Goal: Book appointment/travel/reservation

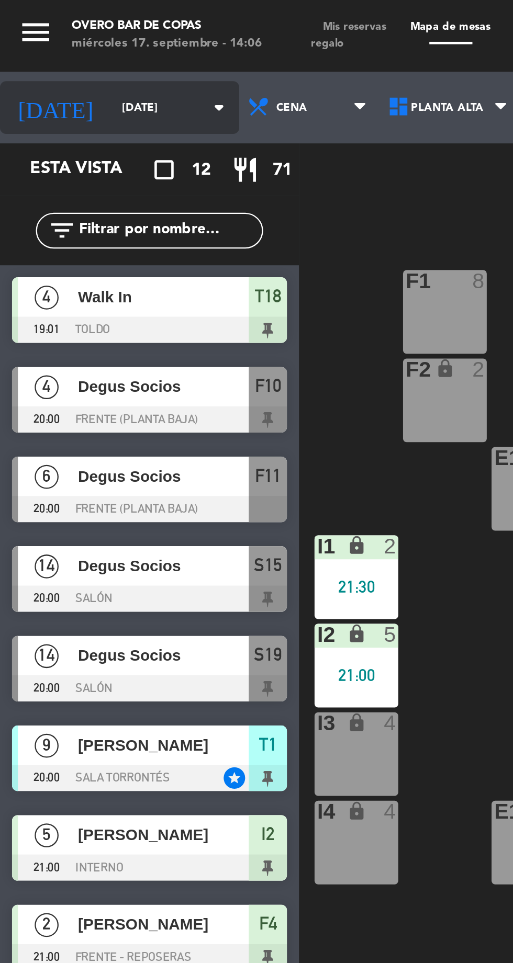
click at [48, 47] on input "[DATE]" at bounding box center [81, 47] width 66 height 16
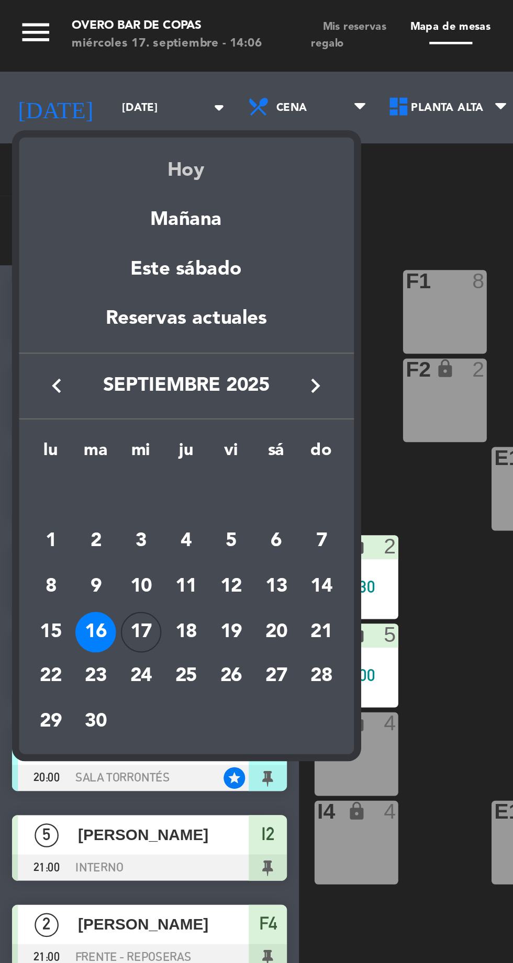
click at [79, 76] on div "Hoy" at bounding box center [81, 70] width 146 height 21
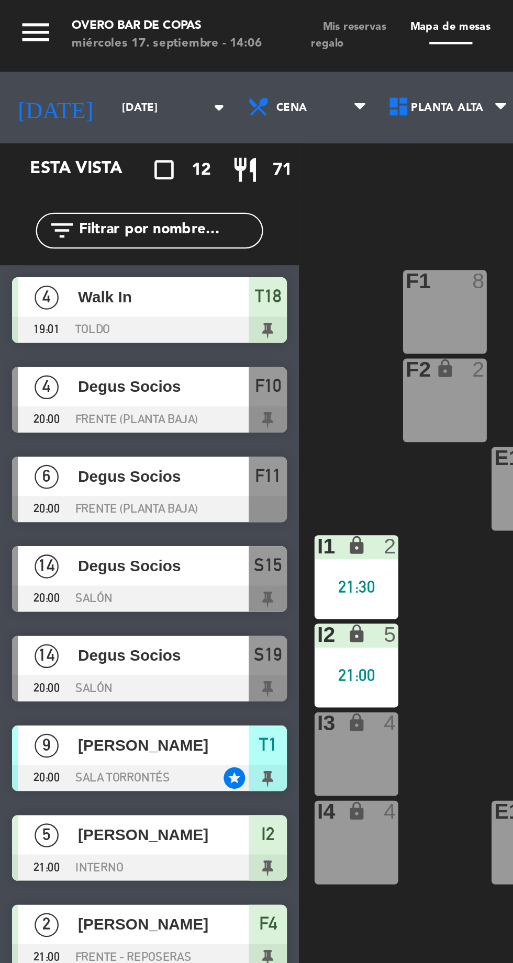
type input "[DATE]"
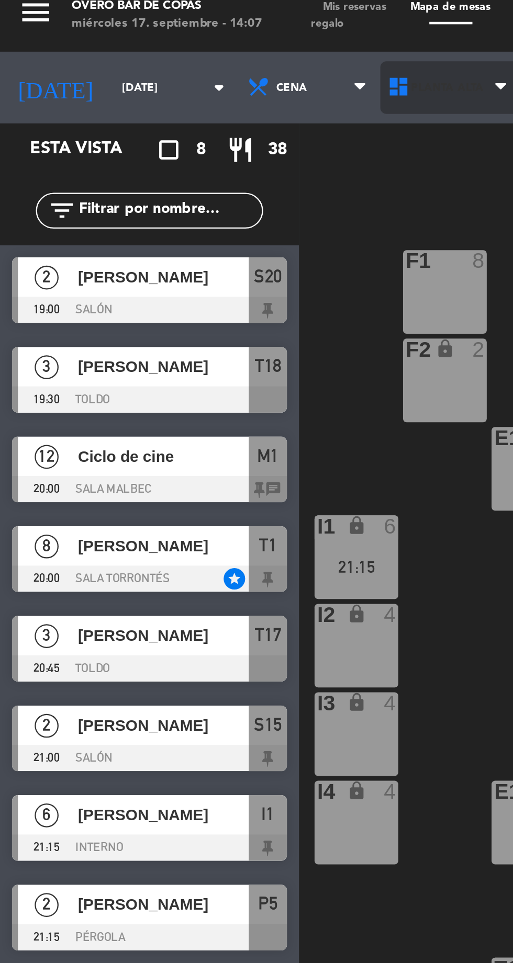
click at [181, 48] on span "Planta Alta" at bounding box center [196, 47] width 32 height 6
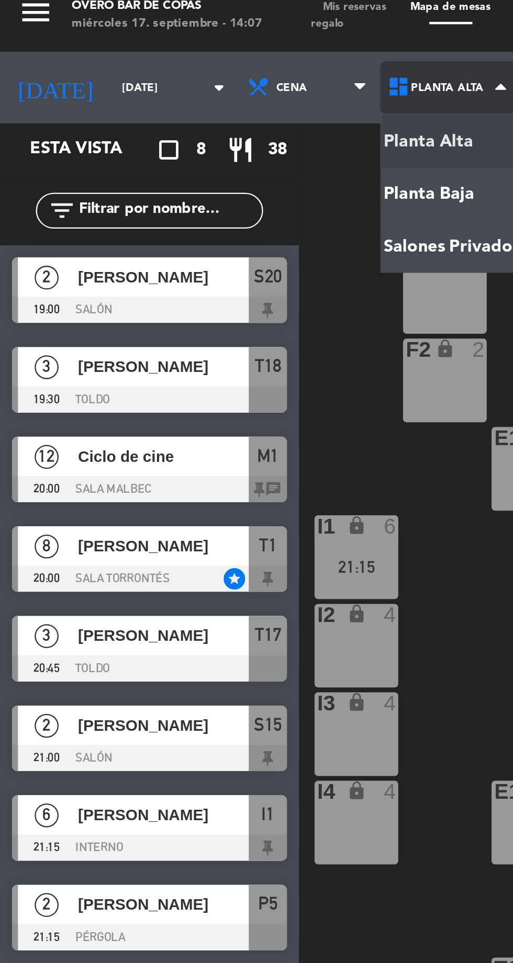
click at [196, 120] on ng-component "menu Overo Bar de Copas [DATE] 17. septiembre - 14:07 Mis reservas Mapa de mesa…" at bounding box center [256, 480] width 513 height 961
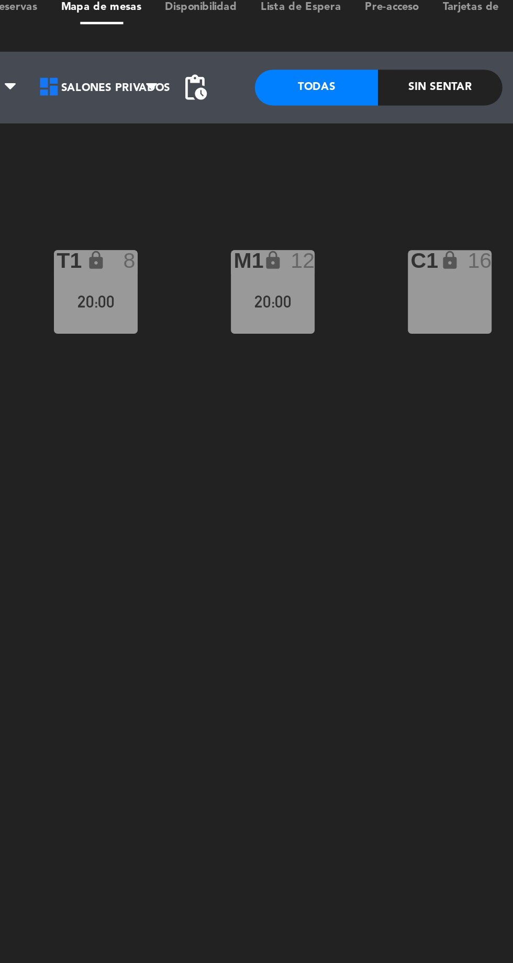
click at [272, 137] on div "20:00" at bounding box center [272, 140] width 37 height 7
click at [280, 328] on div "T1 lock 8 20:00 M1 lock 12 20:00 C1 lock 16" at bounding box center [324, 530] width 377 height 861
click at [197, 130] on div "T1 lock 8 20:00" at bounding box center [194, 136] width 37 height 37
click at [274, 338] on div "T1 lock 8 20:00 M1 lock 12 20:00 C1 lock 16" at bounding box center [324, 530] width 377 height 861
click at [266, 123] on div "lock" at bounding box center [272, 123] width 17 height 10
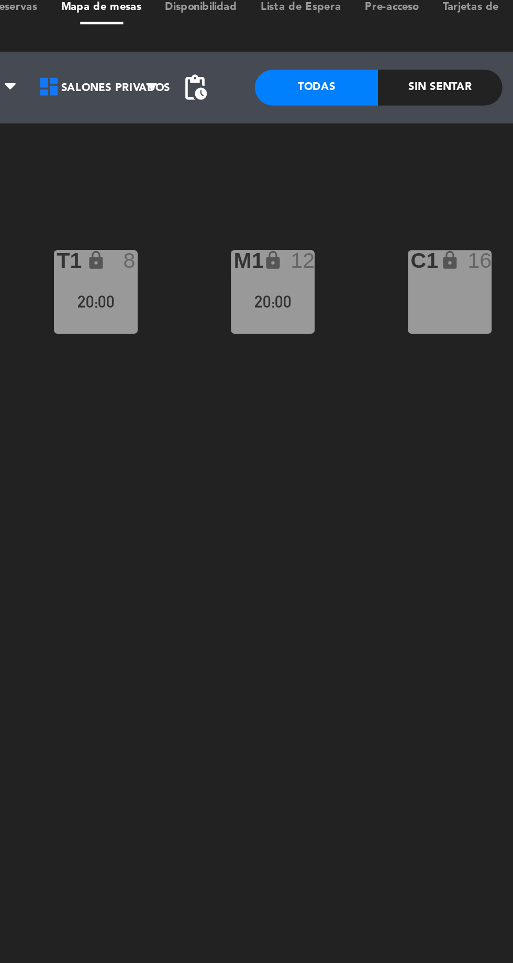
click at [294, 353] on div "T1 lock 8 20:00 M1 lock 12 20:00 C1 lock 16" at bounding box center [324, 530] width 377 height 861
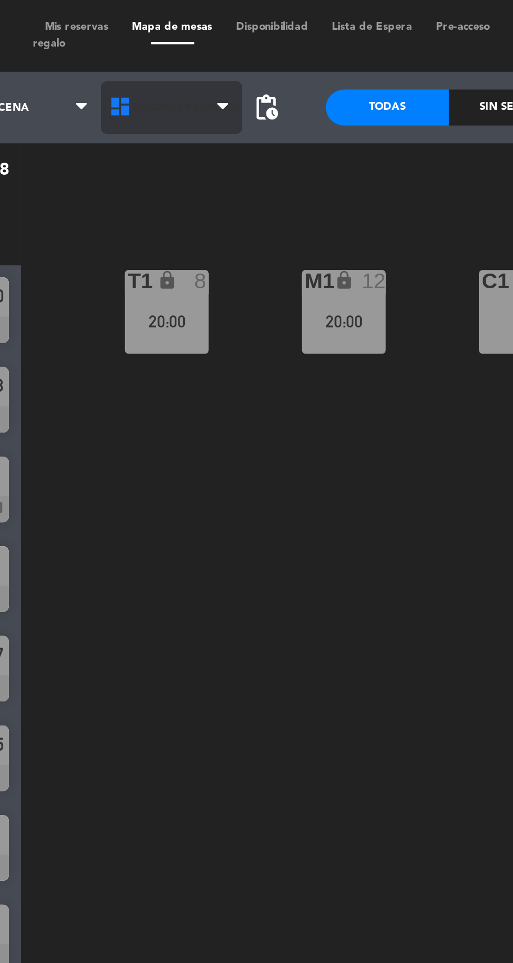
click at [196, 46] on span "Salones Privados" at bounding box center [203, 47] width 48 height 6
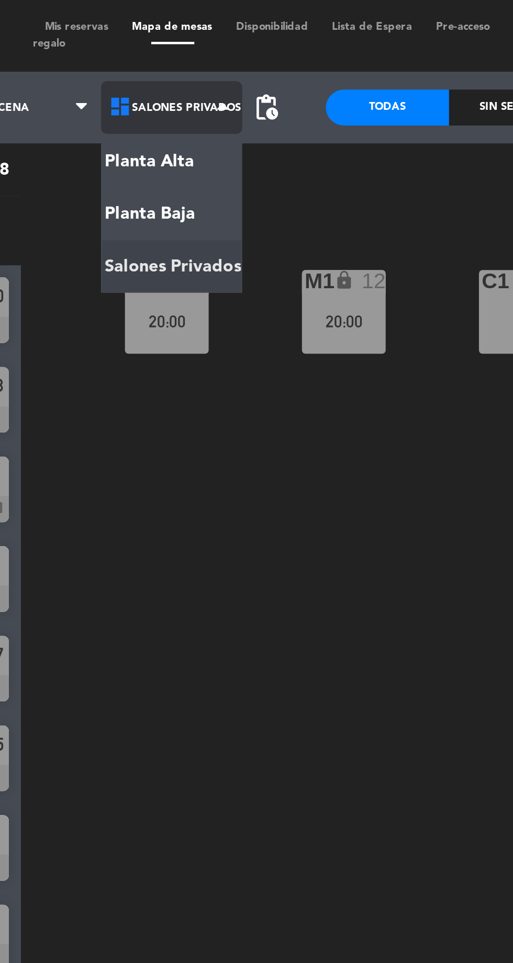
click at [202, 70] on ng-component "menu Overo Bar de Copas [DATE] 17. septiembre - 14:07 Mis reservas Mapa de mesa…" at bounding box center [256, 480] width 513 height 961
